Goal: Task Accomplishment & Management: Complete application form

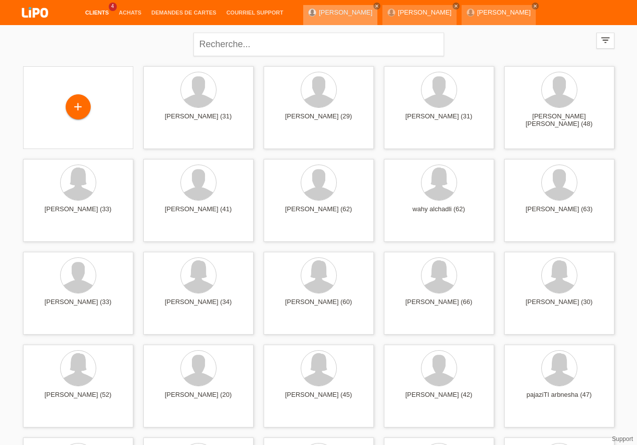
click at [325, 16] on link "hani mesfun" at bounding box center [346, 13] width 54 height 8
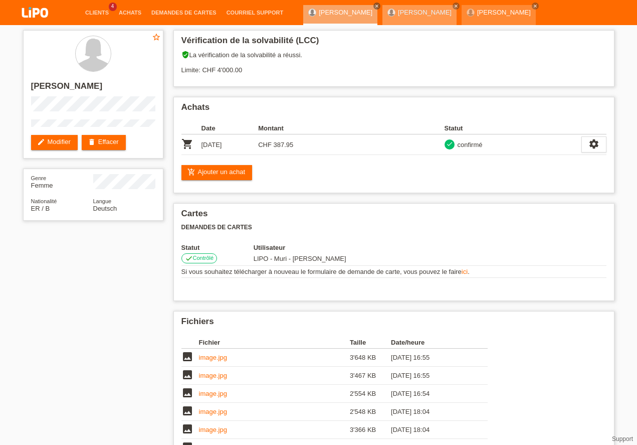
click at [382, 18] on div "mariam nazari close" at bounding box center [419, 15] width 74 height 20
click at [101, 14] on link "Clients" at bounding box center [97, 13] width 34 height 6
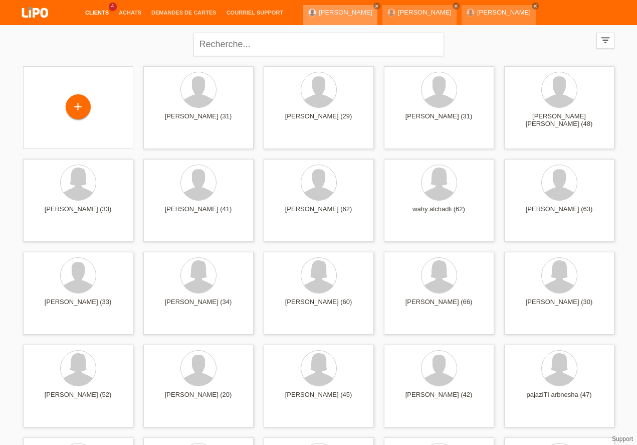
click at [319, 16] on div "hani mesfun close" at bounding box center [340, 15] width 74 height 20
click at [374, 6] on icon "close" at bounding box center [376, 6] width 5 height 5
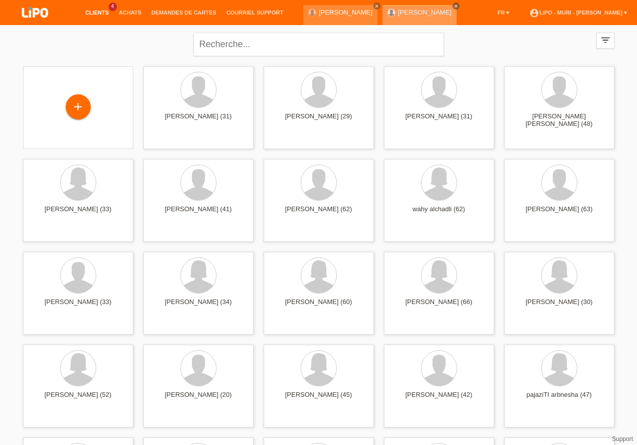
click at [454, 7] on icon "close" at bounding box center [456, 6] width 5 height 5
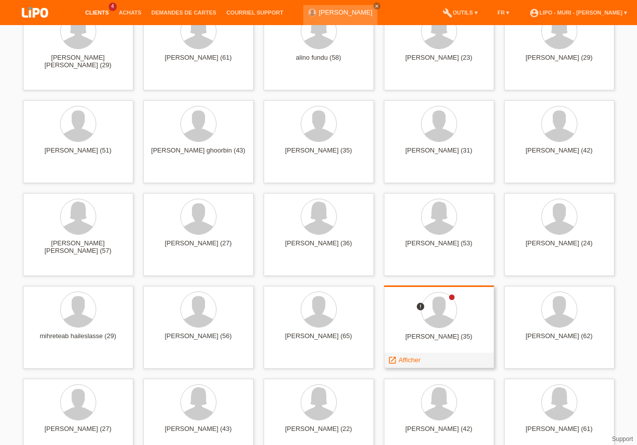
scroll to position [1257, 0]
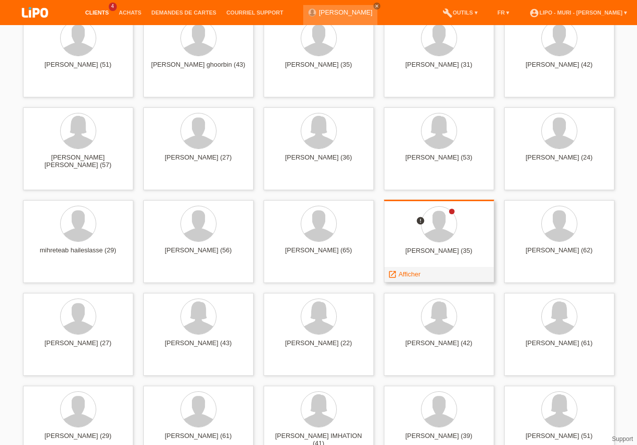
click at [410, 276] on span "Afficher" at bounding box center [410, 274] width 22 height 8
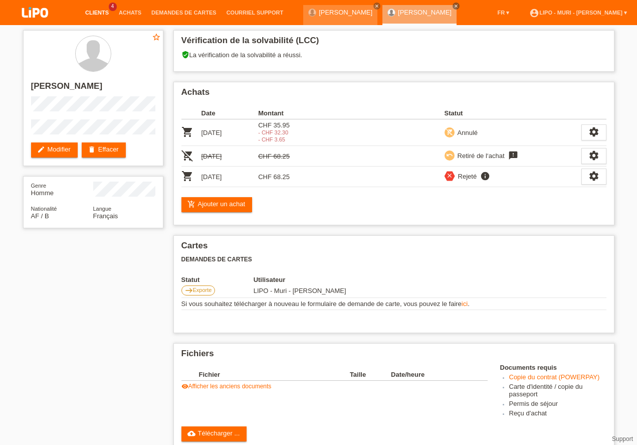
click at [97, 13] on link "Clients" at bounding box center [97, 13] width 34 height 6
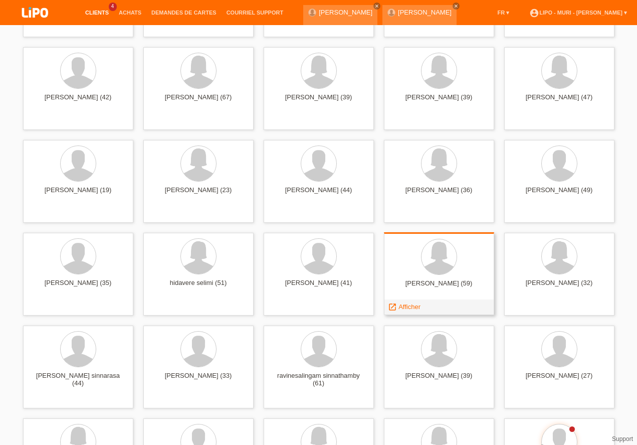
scroll to position [3600, 0]
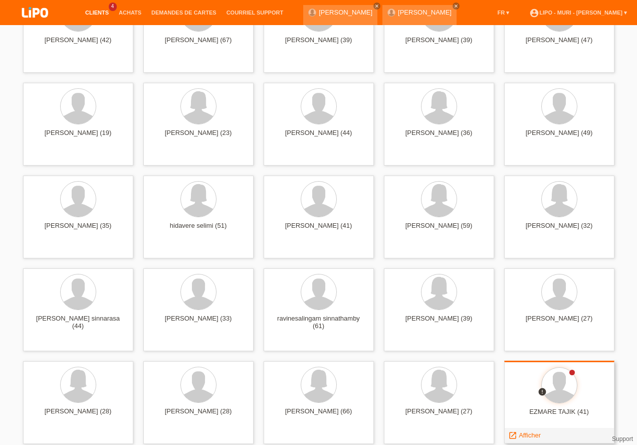
click at [541, 409] on div "EZMARE TAJIK (41)" at bounding box center [559, 416] width 94 height 16
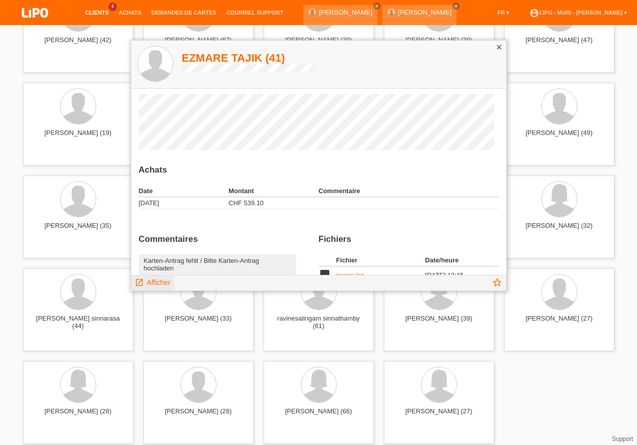
click at [165, 282] on span "Afficher" at bounding box center [159, 282] width 24 height 8
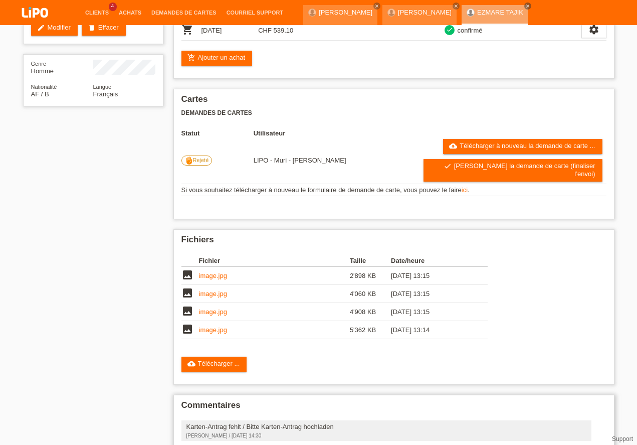
scroll to position [157, 0]
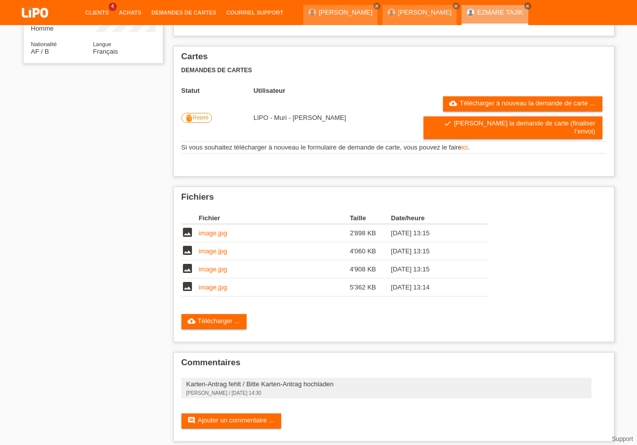
click at [212, 314] on link "cloud_upload Télécharger ..." at bounding box center [214, 321] width 66 height 15
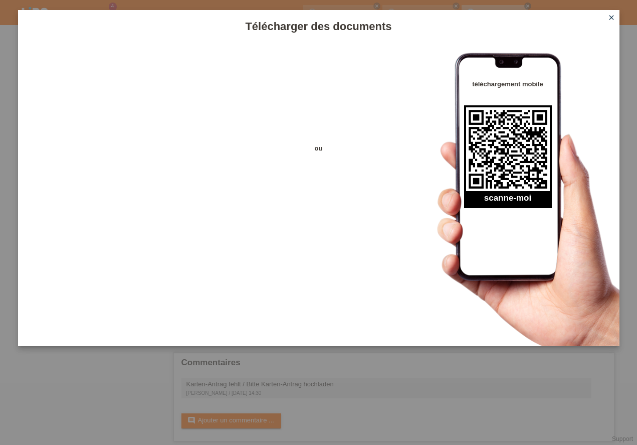
click at [610, 21] on icon "close" at bounding box center [612, 18] width 8 height 8
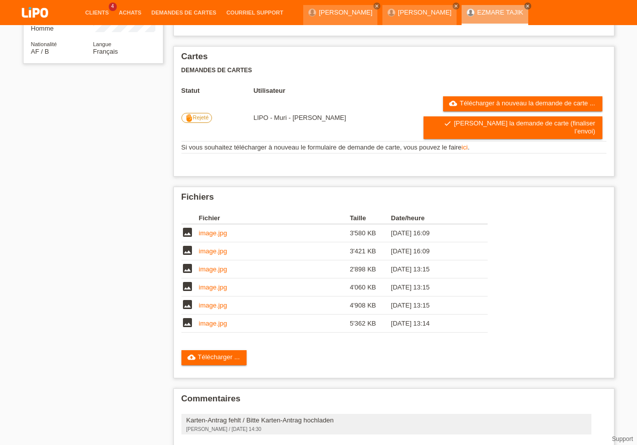
scroll to position [157, 0]
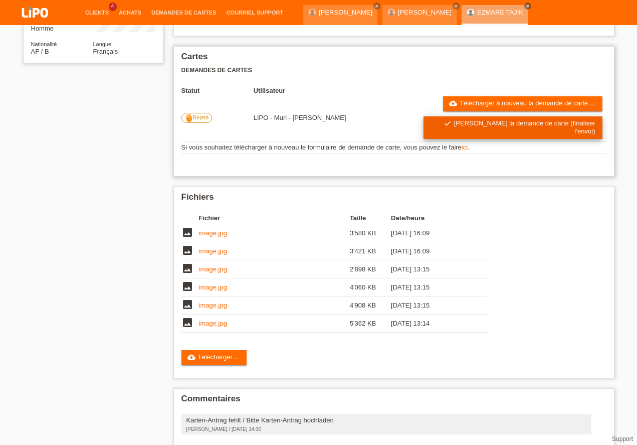
click at [520, 127] on link "check Soumettre la demande de carte (finaliser l’envoi)" at bounding box center [513, 127] width 179 height 23
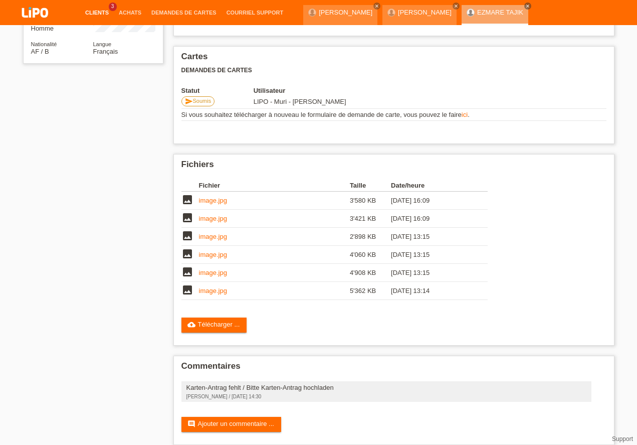
click at [92, 12] on link "Clients" at bounding box center [97, 13] width 34 height 6
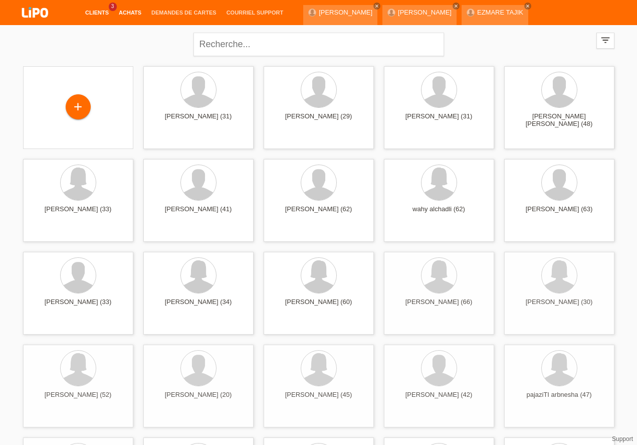
click at [129, 14] on link "Achats" at bounding box center [130, 13] width 33 height 6
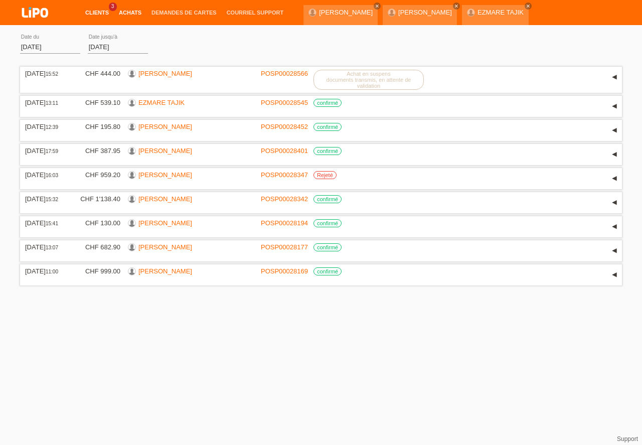
click at [94, 12] on link "Clients" at bounding box center [97, 13] width 34 height 6
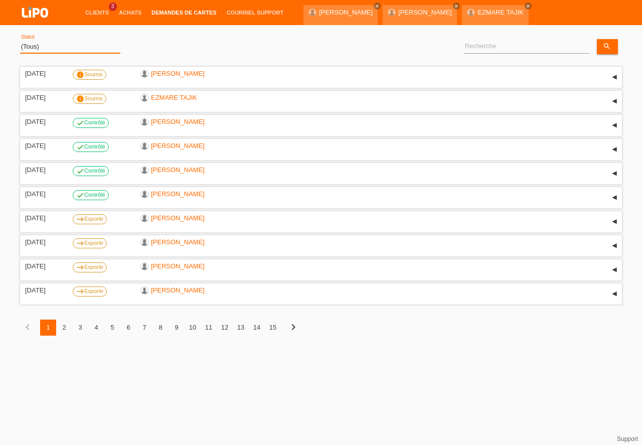
click at [49, 42] on select "(Tous) Soumis Transmis Rejeté Contrôlé Exporte Refus Finalisé Archiver" at bounding box center [70, 47] width 100 height 12
select select "ONHOLD"
click at [0, 0] on option "Rejeté" at bounding box center [0, 0] width 0 height 0
click at [98, 13] on link "Clients" at bounding box center [97, 13] width 34 height 6
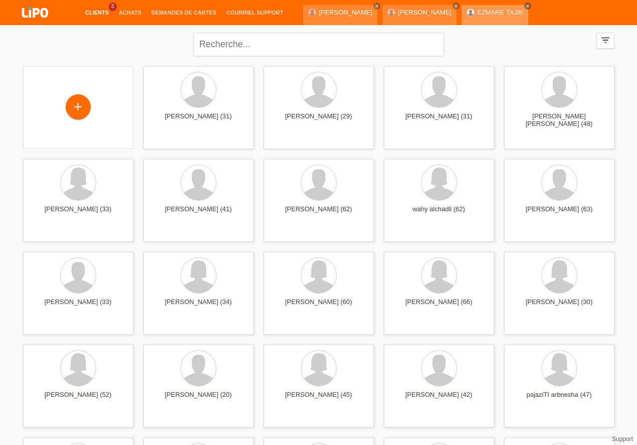
click at [525, 7] on icon "close" at bounding box center [527, 6] width 5 height 5
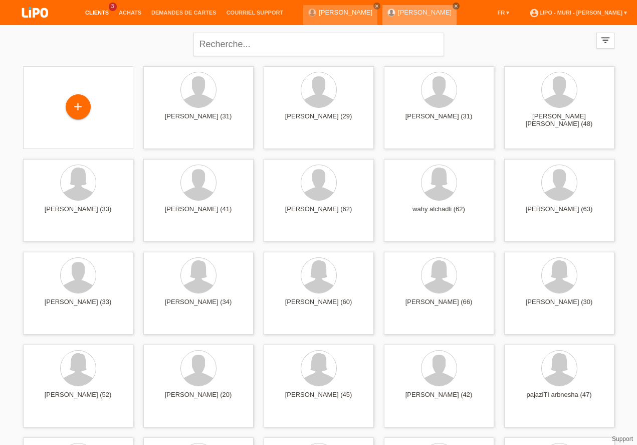
click at [454, 7] on icon "close" at bounding box center [456, 6] width 5 height 5
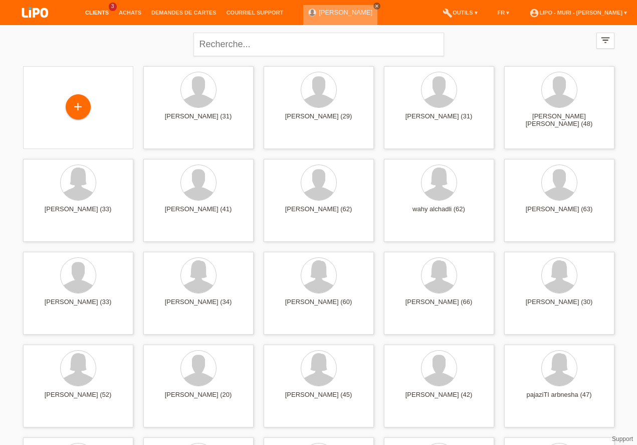
click at [374, 7] on icon "close" at bounding box center [376, 6] width 5 height 5
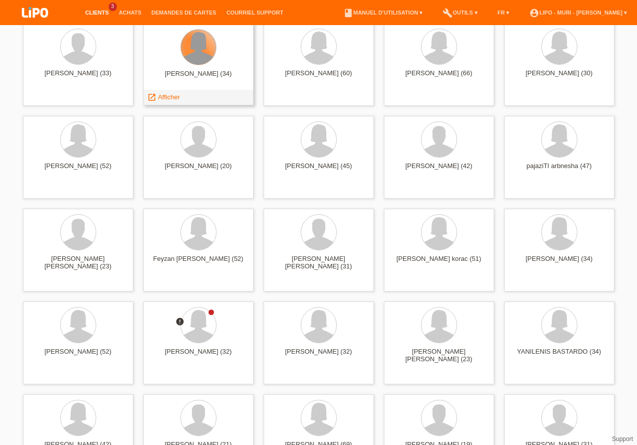
scroll to position [314, 0]
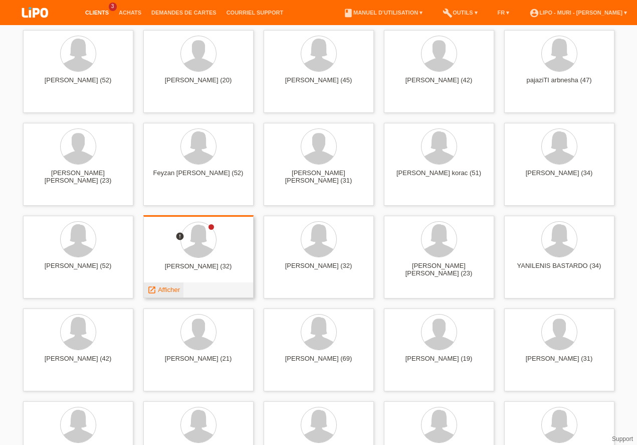
click at [168, 287] on span "Afficher" at bounding box center [169, 290] width 22 height 8
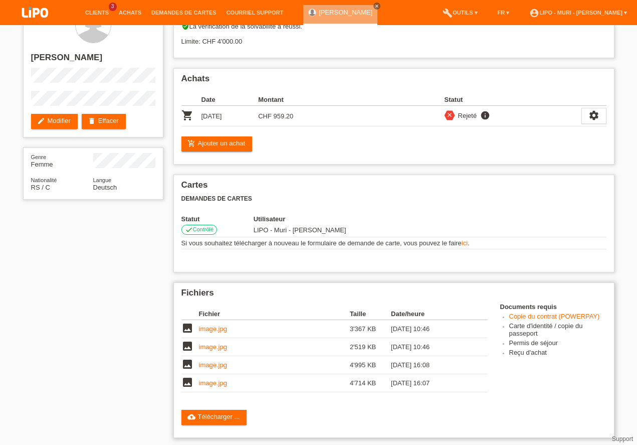
scroll to position [86, 0]
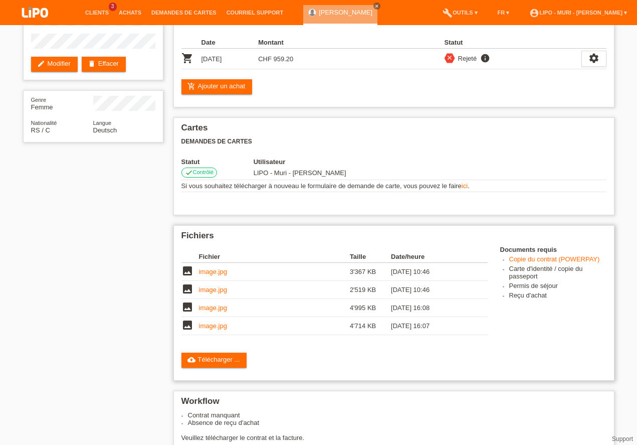
click at [210, 290] on link "image.jpg" at bounding box center [213, 290] width 28 height 8
click at [212, 272] on link "image.jpg" at bounding box center [213, 272] width 28 height 8
click at [216, 325] on link "image.jpg" at bounding box center [213, 326] width 28 height 8
click at [210, 309] on link "image.jpg" at bounding box center [213, 308] width 28 height 8
click at [216, 308] on link "image.jpg" at bounding box center [213, 308] width 28 height 8
